Goal: Information Seeking & Learning: Understand process/instructions

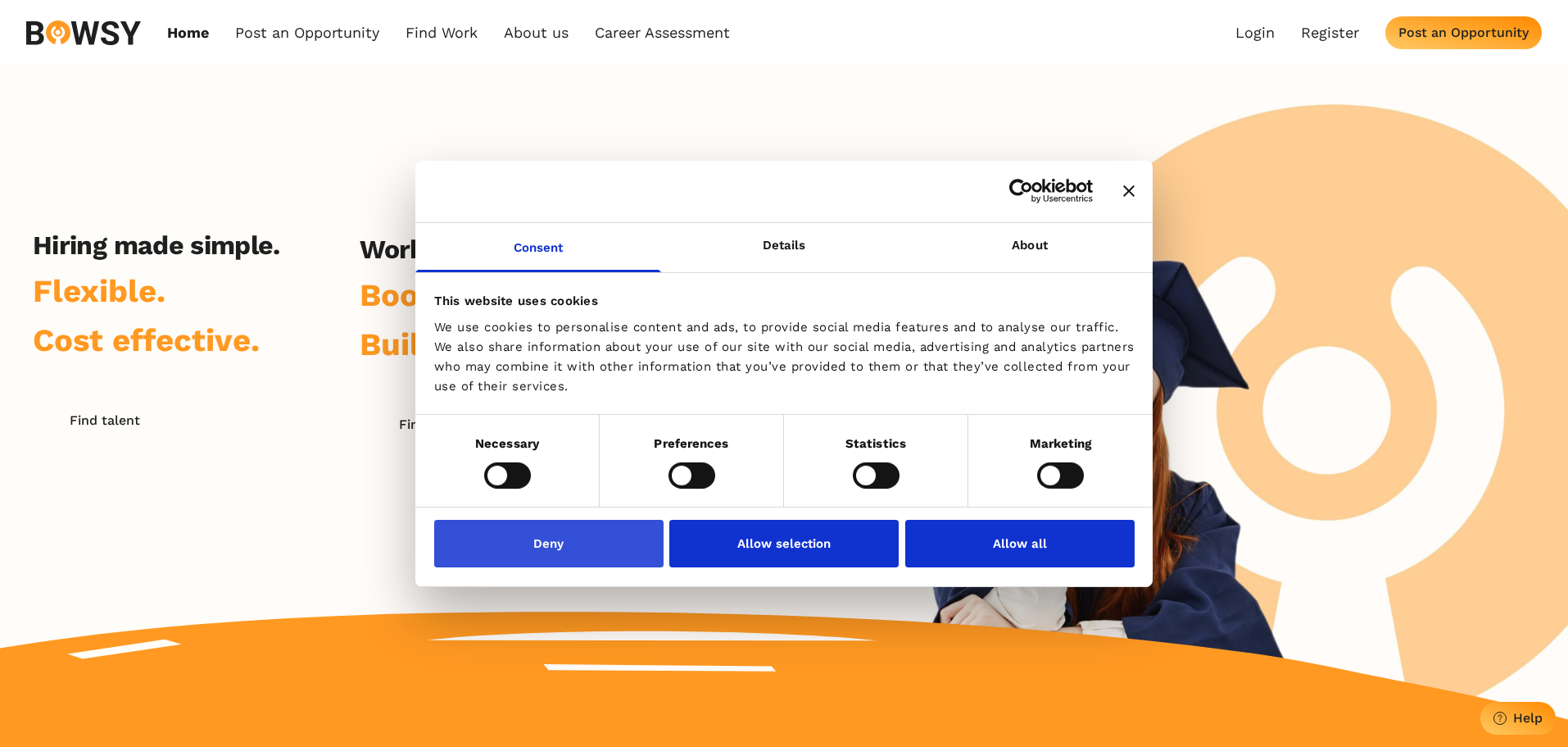
click at [617, 532] on button "Deny" at bounding box center [549, 543] width 230 height 48
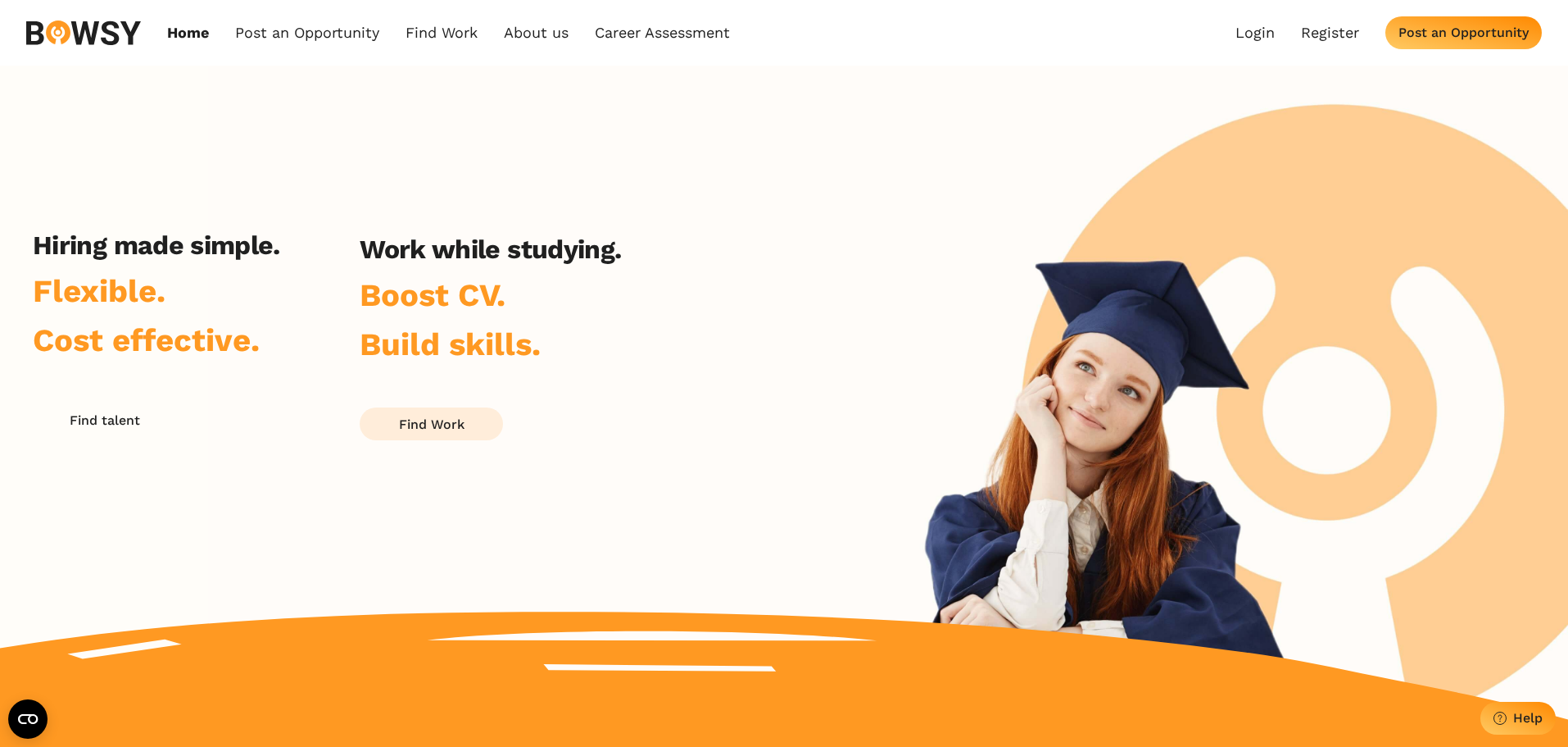
click at [435, 425] on div "Find Work" at bounding box center [432, 424] width 66 height 16
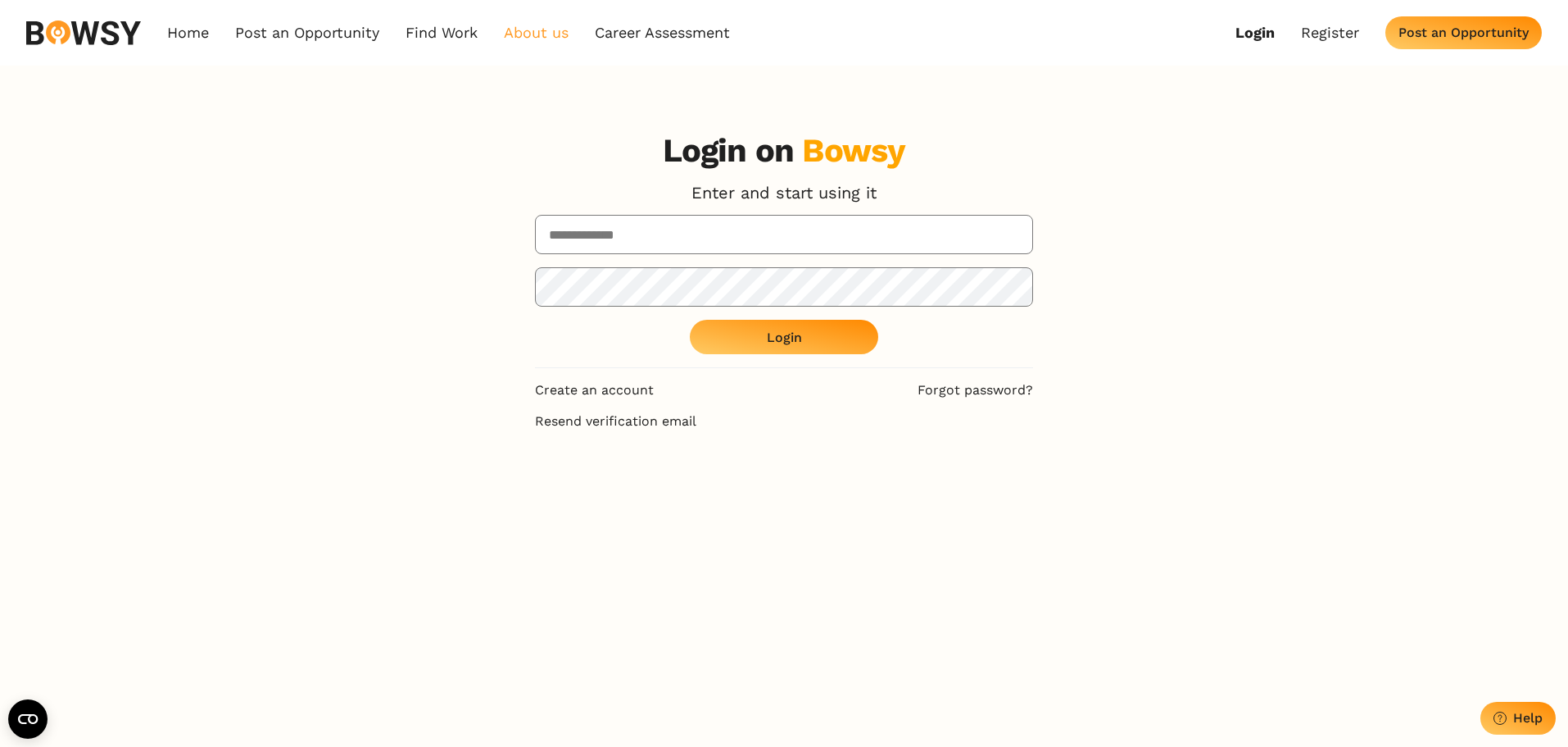
click at [522, 25] on link "About us" at bounding box center [536, 33] width 65 height 18
click at [432, 34] on link "Find Work" at bounding box center [441, 33] width 72 height 18
click at [476, 71] on link "How it Works" at bounding box center [473, 70] width 130 height 28
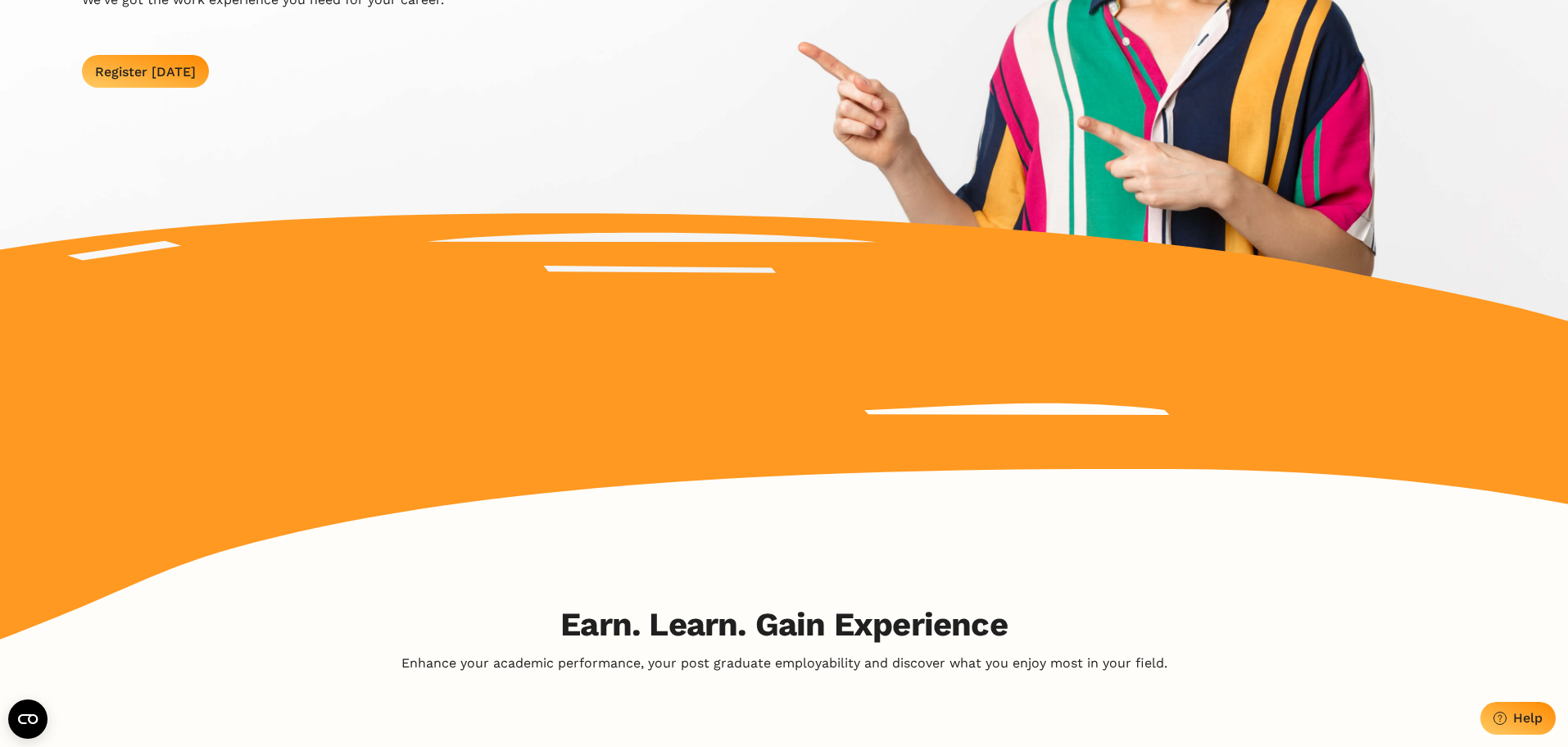
scroll to position [409, 0]
